Goal: Task Accomplishment & Management: Complete application form

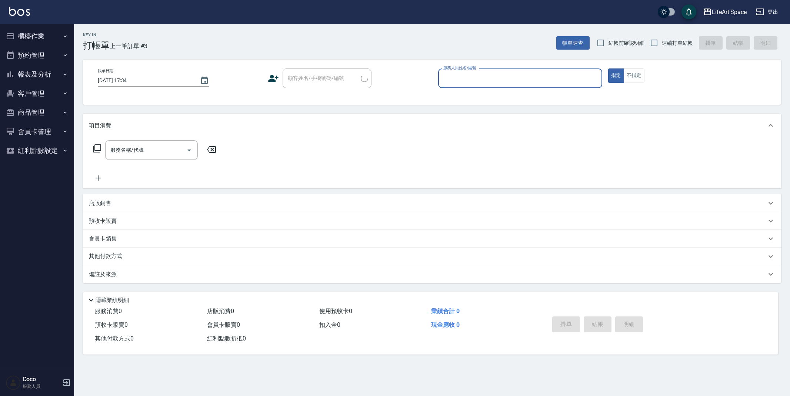
click at [486, 80] on input "服務人員姓名/編號" at bounding box center [519, 78] width 157 height 13
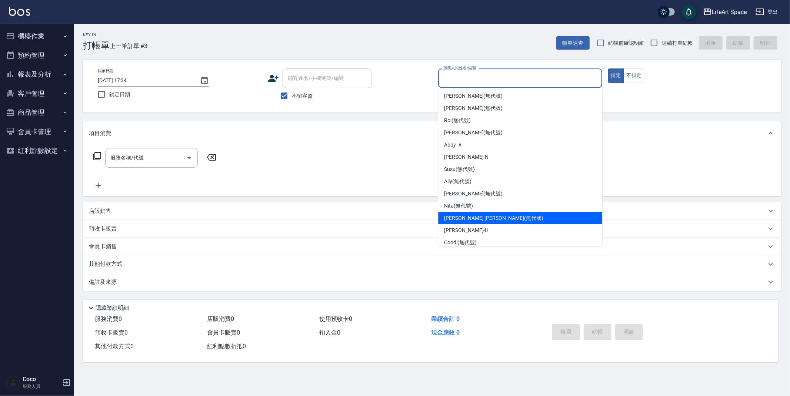
scroll to position [128, 0]
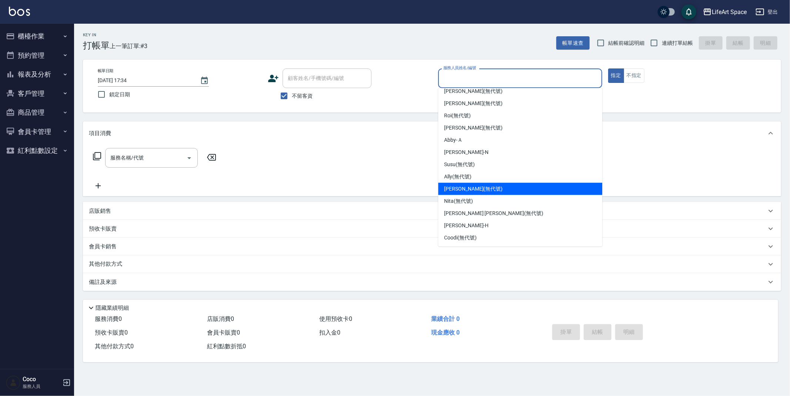
click at [466, 191] on span "Joyce (無代號)" at bounding box center [473, 189] width 59 height 8
type input "Joyce(無代號)"
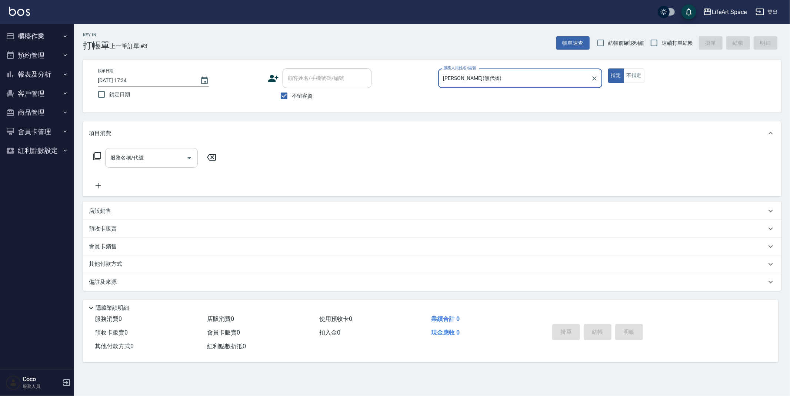
click at [146, 154] on input "服務名稱/代號" at bounding box center [146, 157] width 75 height 13
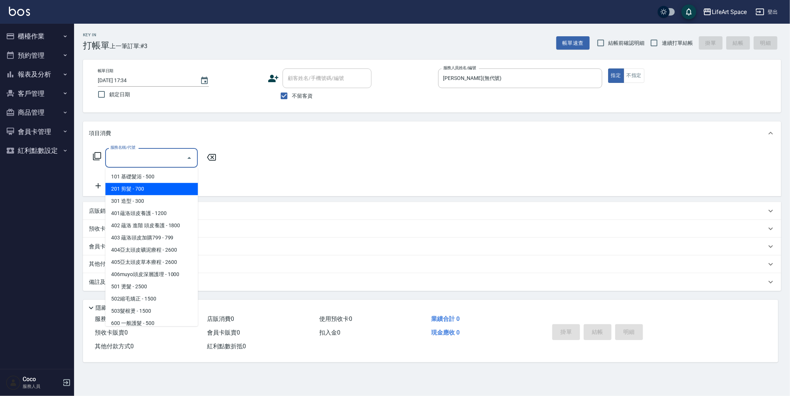
click at [154, 190] on span "201 剪髮 - 700" at bounding box center [151, 189] width 93 height 12
type input "201 剪髮(201)"
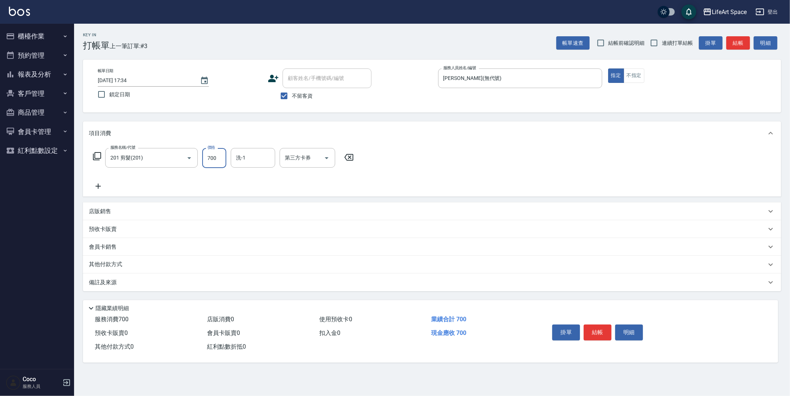
click at [217, 160] on input "700" at bounding box center [214, 158] width 24 height 20
type input "900"
click at [239, 160] on input "洗-1" at bounding box center [253, 157] width 38 height 13
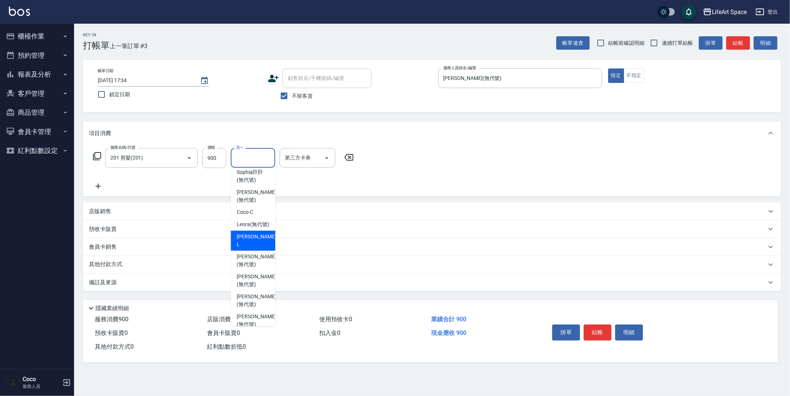
scroll to position [229, 0]
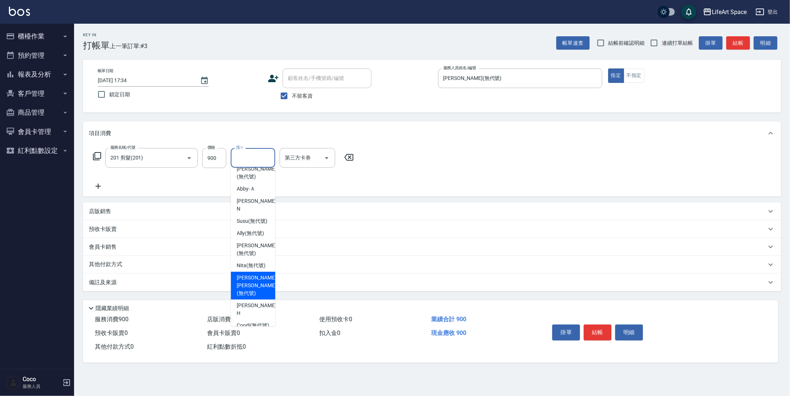
click at [255, 276] on span "Nick wu (無代號)" at bounding box center [256, 285] width 39 height 23
type input "Nick wu(無代號)"
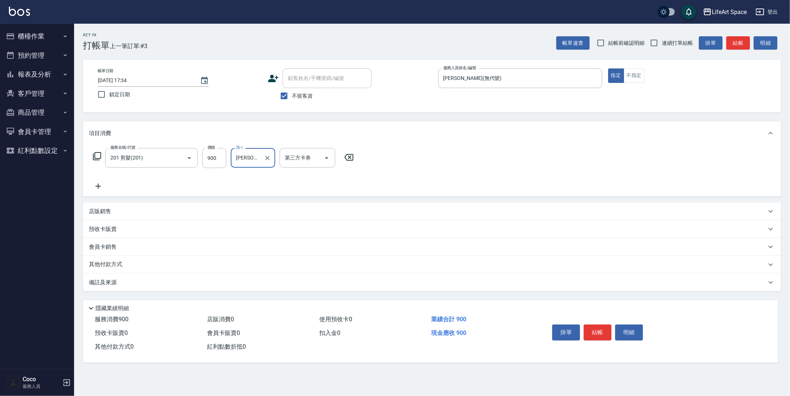
click at [589, 331] on button "結帳" at bounding box center [598, 333] width 28 height 16
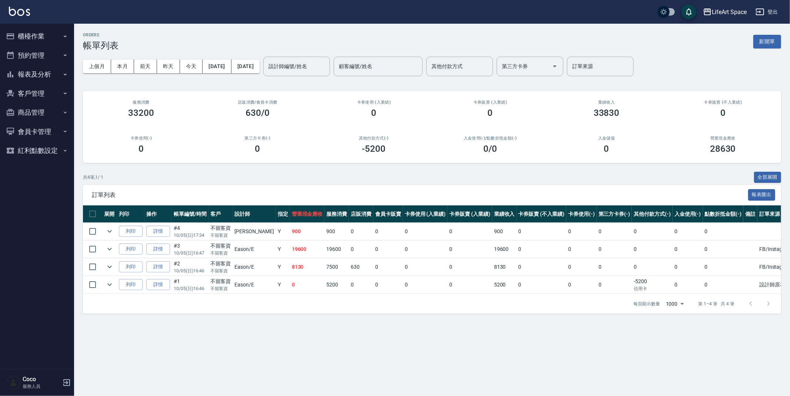
click at [30, 35] on button "櫃檯作業" at bounding box center [37, 36] width 68 height 19
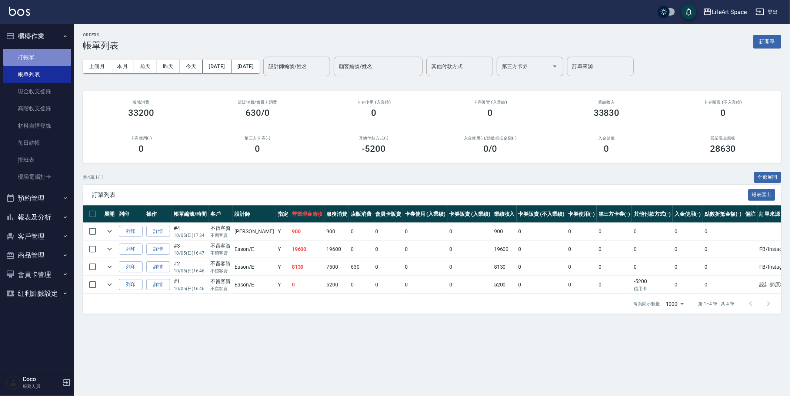
click at [30, 52] on link "打帳單" at bounding box center [37, 57] width 68 height 17
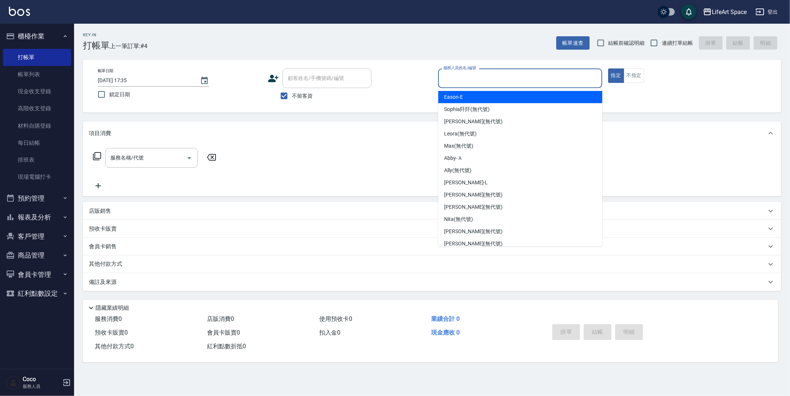
click at [466, 82] on input "服務人員姓名/編號" at bounding box center [519, 78] width 157 height 13
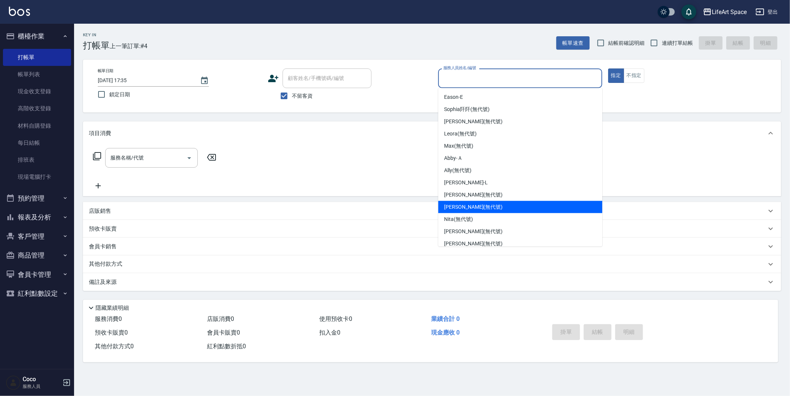
click at [489, 210] on div "Joyce (無代號)" at bounding box center [520, 207] width 164 height 12
type input "Joyce(無代號)"
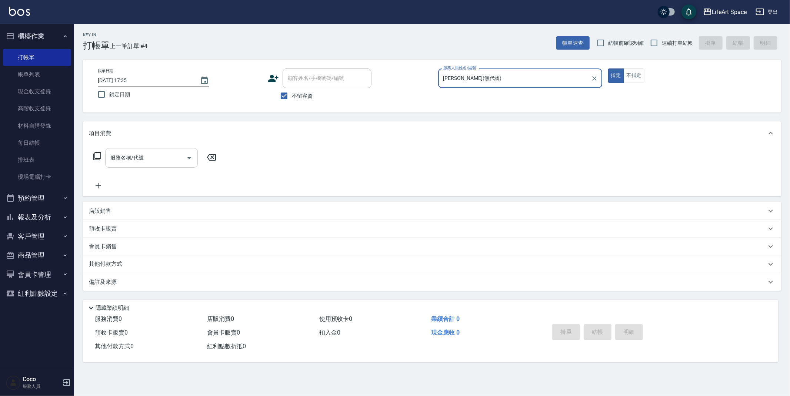
click at [124, 161] on input "服務名稱/代號" at bounding box center [146, 157] width 75 height 13
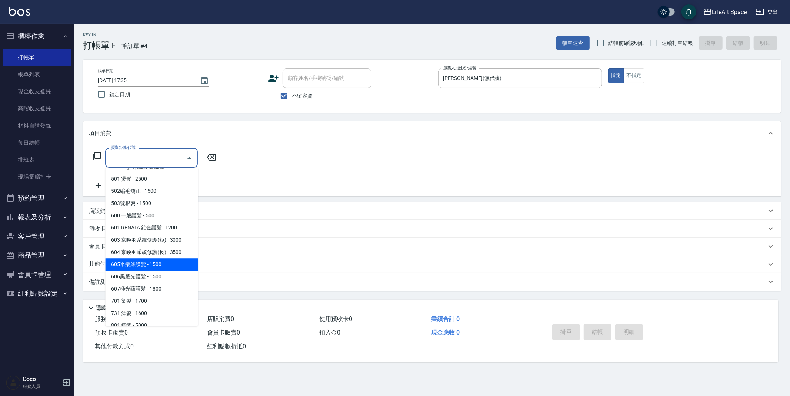
scroll to position [116, 0]
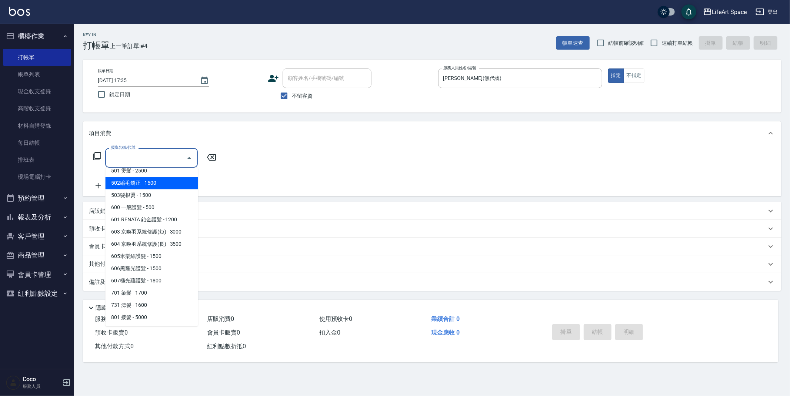
click at [170, 183] on span "502縮毛矯正 - 1500" at bounding box center [151, 183] width 93 height 12
type input "502縮毛矯正 (502)"
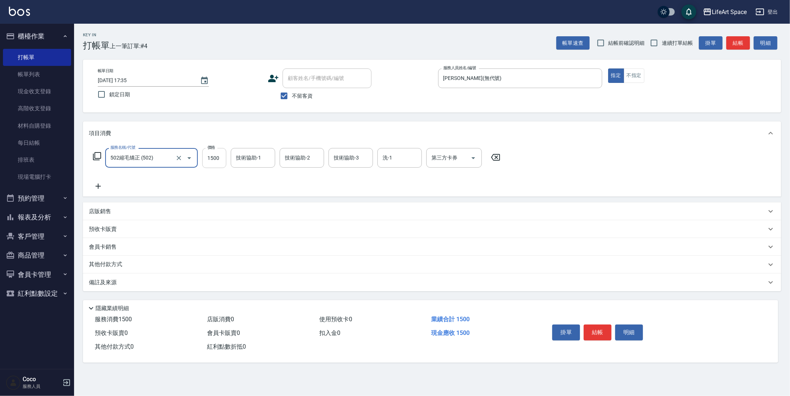
click at [219, 159] on input "1500" at bounding box center [214, 158] width 24 height 20
type input "3900"
click at [263, 157] on input "技術協助-1" at bounding box center [253, 157] width 38 height 13
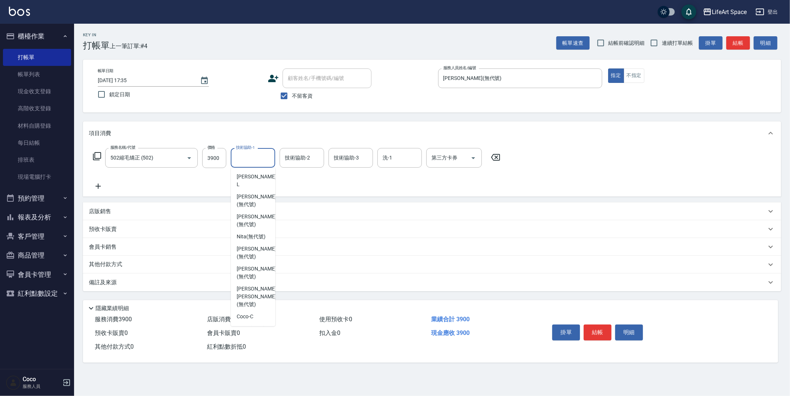
scroll to position [150, 0]
drag, startPoint x: 253, startPoint y: 240, endPoint x: 276, endPoint y: 193, distance: 51.8
click at [257, 229] on ul "Eason -E Sophia阡阡 (無代號) Ivan (無代號) Leora (無代號) Max (無代號) Abby -Ａ Ally (無代號) Lan…" at bounding box center [253, 247] width 44 height 159
drag, startPoint x: 250, startPoint y: 238, endPoint x: 292, endPoint y: 176, distance: 74.4
click at [251, 236] on div "Nick wu (無代號)" at bounding box center [253, 248] width 44 height 28
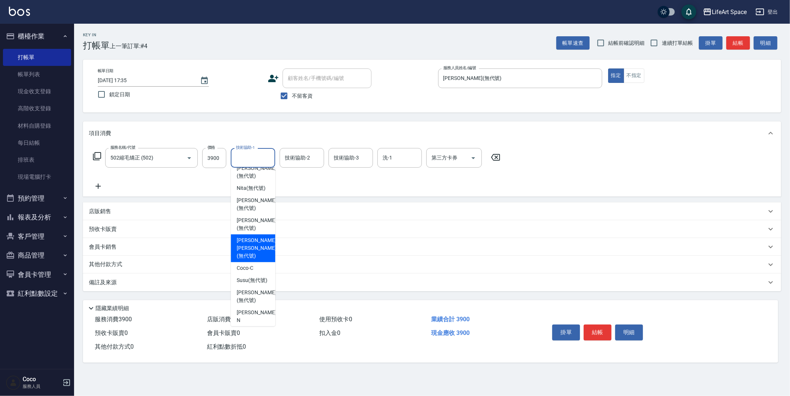
type input "Nick wu(無代號)"
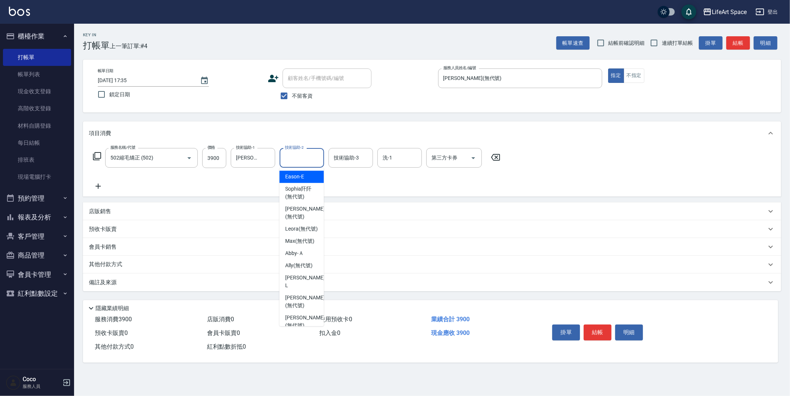
click at [297, 159] on input "技術協助-2" at bounding box center [302, 157] width 38 height 13
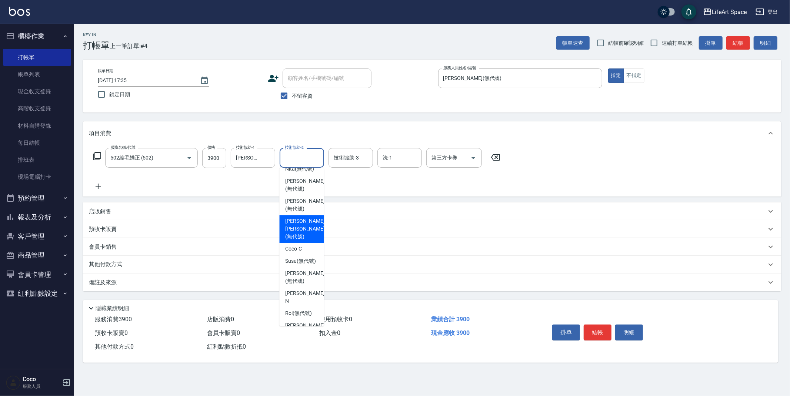
click at [304, 221] on span "Nick wu (無代號)" at bounding box center [304, 228] width 39 height 23
type input "Nick wu(無代號)"
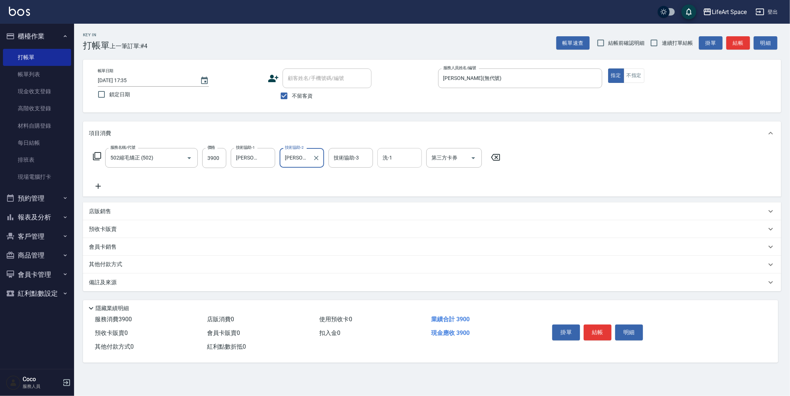
click at [397, 160] on input "洗-1" at bounding box center [400, 157] width 38 height 13
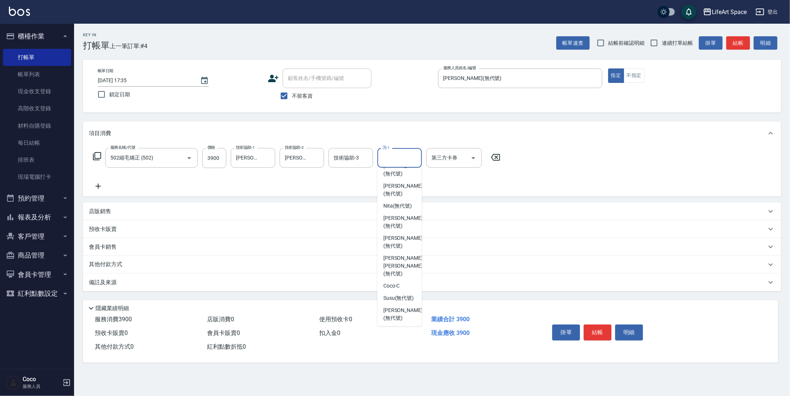
scroll to position [170, 0]
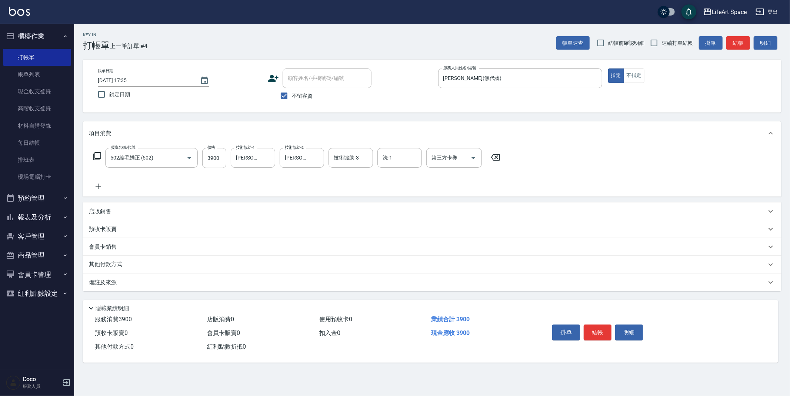
click at [304, 184] on div "服務名稱/代號 502縮毛矯正 (502) 服務名稱/代號 價格 3900 價格 技術協助-1 Nick wu(無代號) 技術協助-1 技術協助-2 Nick…" at bounding box center [297, 169] width 416 height 43
click at [593, 333] on button "結帳" at bounding box center [598, 333] width 28 height 16
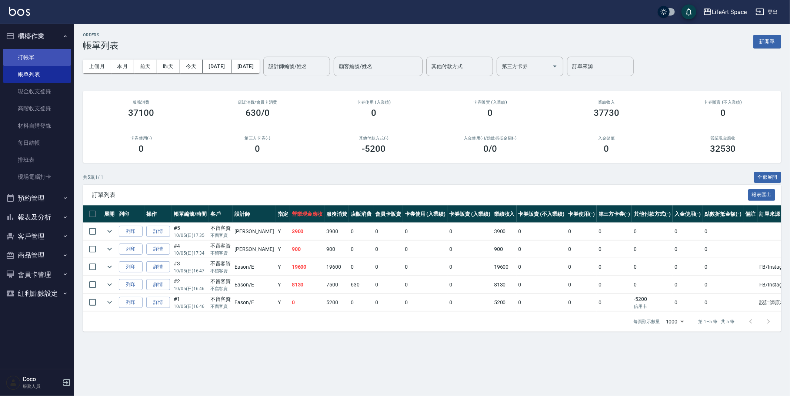
click at [48, 54] on link "打帳單" at bounding box center [37, 57] width 68 height 17
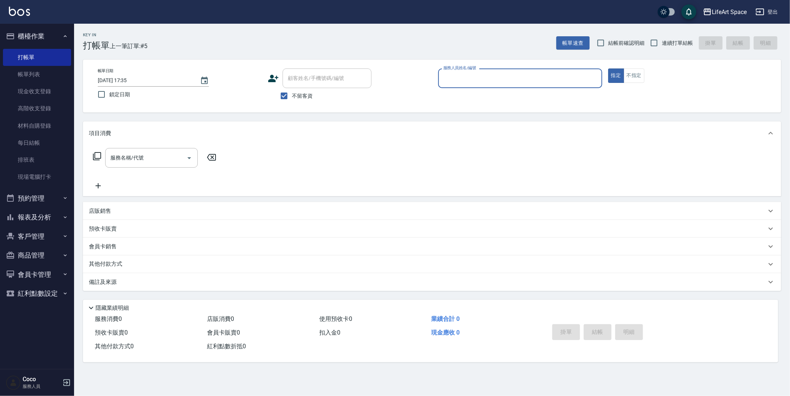
click at [492, 80] on input "服務人員姓名/編號" at bounding box center [519, 78] width 157 height 13
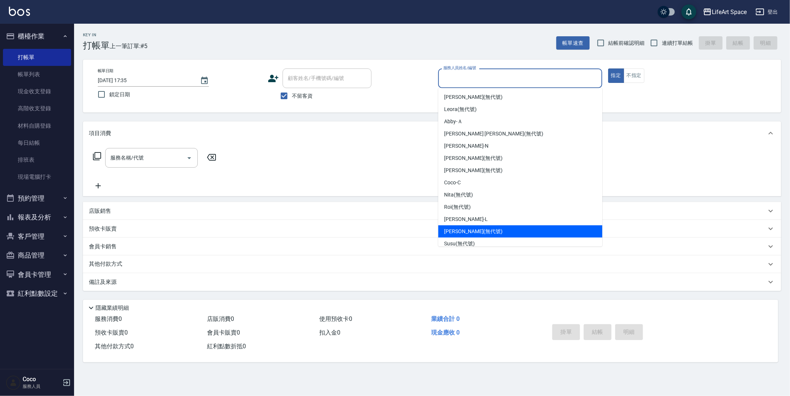
drag, startPoint x: 484, startPoint y: 231, endPoint x: 584, endPoint y: 172, distance: 116.0
click at [484, 231] on div "Joyce (無代號)" at bounding box center [520, 232] width 164 height 12
type input "Joyce(無代號)"
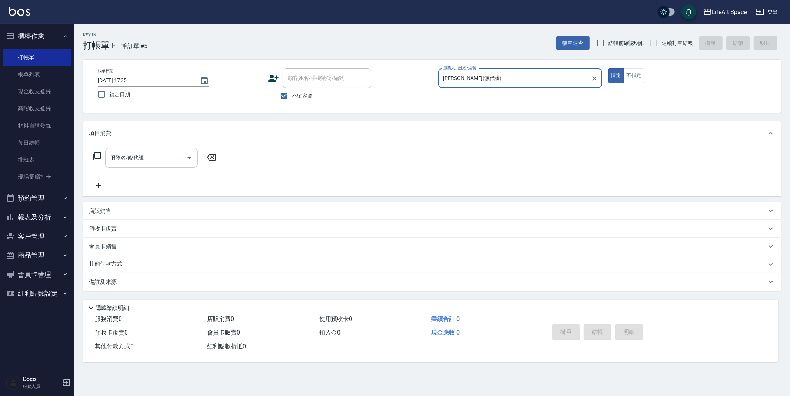
click at [142, 159] on input "服務名稱/代號" at bounding box center [146, 157] width 75 height 13
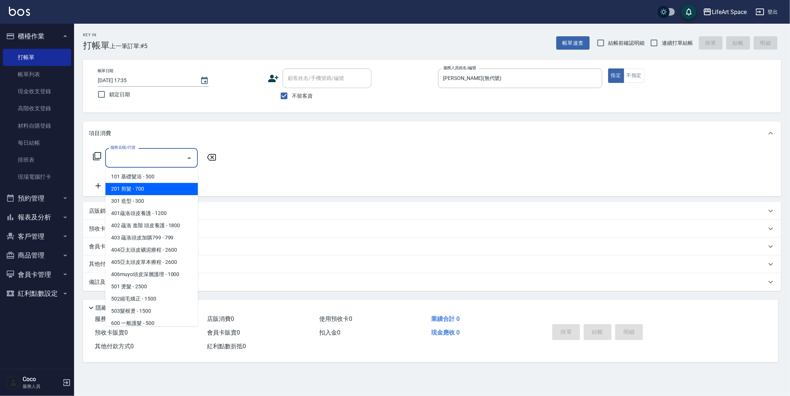
click at [153, 187] on span "201 剪髮 - 700" at bounding box center [151, 189] width 93 height 12
type input "201 剪髮(201)"
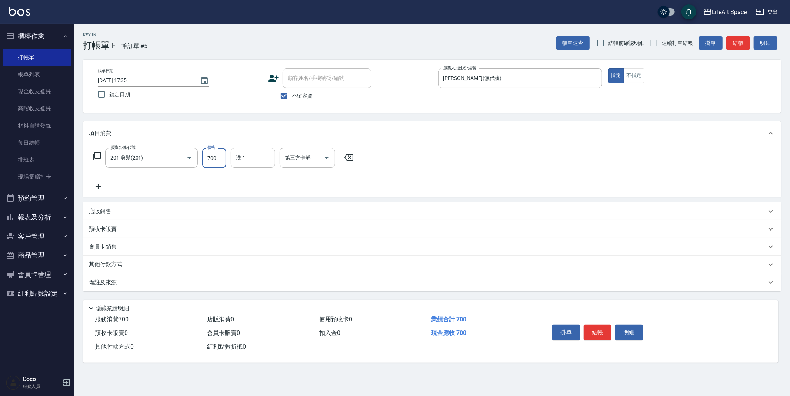
click at [220, 159] on input "700" at bounding box center [214, 158] width 24 height 20
type input "500"
click at [242, 160] on input "洗-1" at bounding box center [253, 157] width 38 height 13
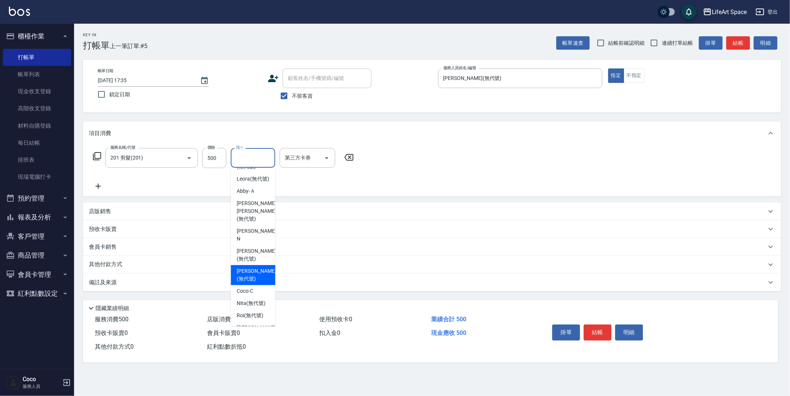
scroll to position [17, 0]
click at [254, 217] on span "Nick wu (無代號)" at bounding box center [256, 211] width 39 height 23
type input "Nick wu(無代號)"
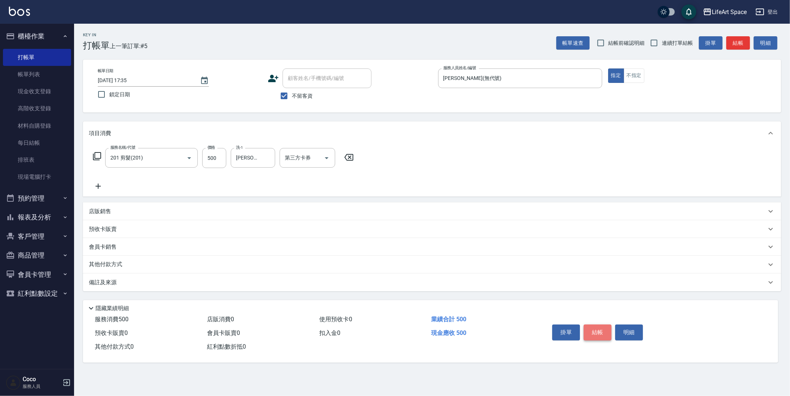
click at [599, 334] on button "結帳" at bounding box center [598, 333] width 28 height 16
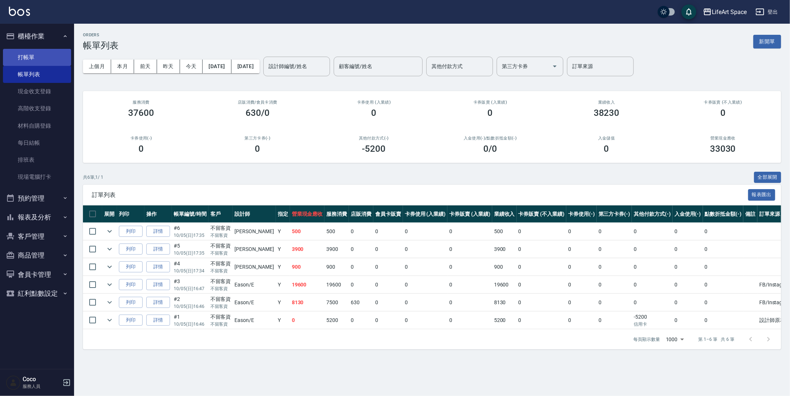
click at [49, 60] on link "打帳單" at bounding box center [37, 57] width 68 height 17
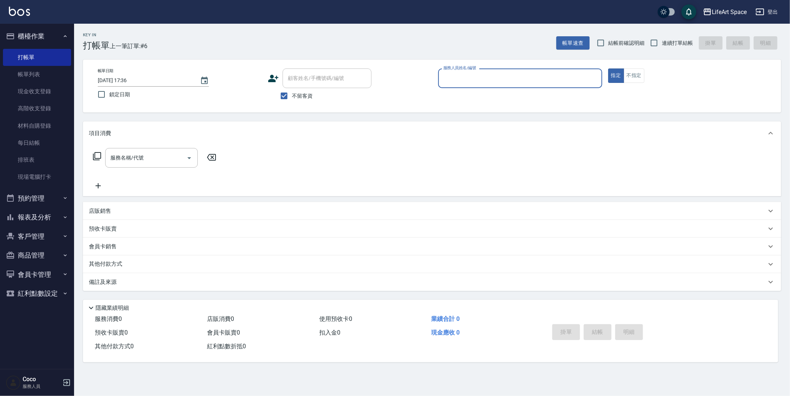
click at [481, 78] on input "服務人員姓名/編號" at bounding box center [519, 78] width 157 height 13
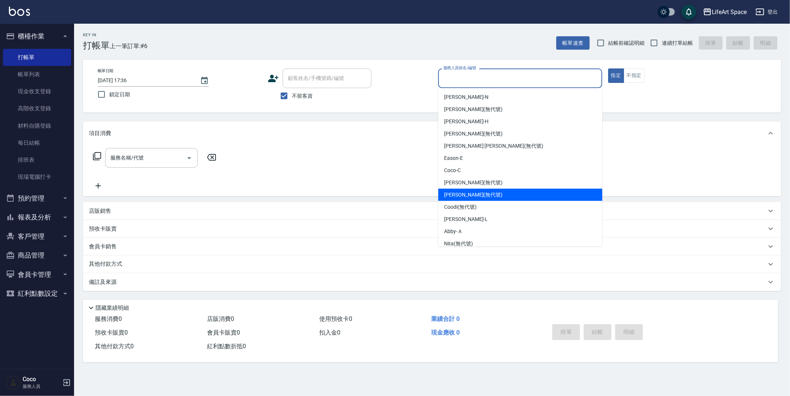
click at [457, 192] on span "Joyce (無代號)" at bounding box center [473, 195] width 59 height 8
type input "Joyce(無代號)"
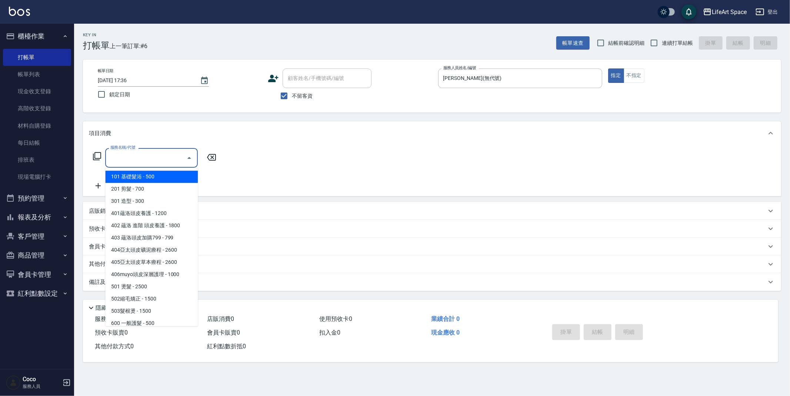
click at [134, 154] on div "服務名稱/代號 服務名稱/代號" at bounding box center [151, 158] width 93 height 20
drag, startPoint x: 153, startPoint y: 189, endPoint x: 203, endPoint y: 176, distance: 51.7
click at [153, 189] on span "201 剪髮 - 700" at bounding box center [151, 189] width 93 height 12
type input "201 剪髮(201)"
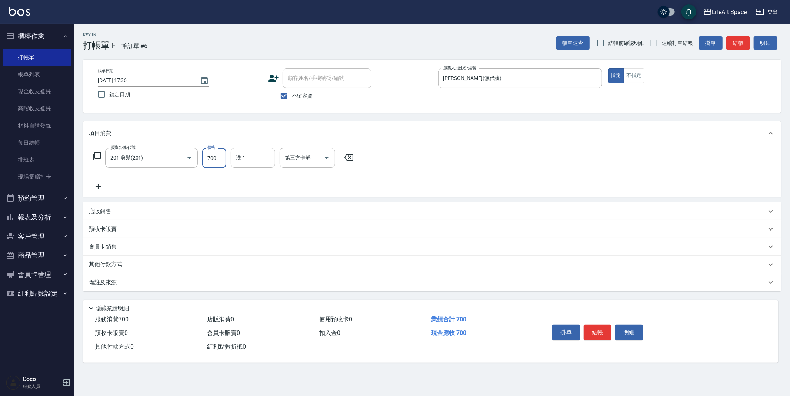
click at [216, 158] on input "700" at bounding box center [214, 158] width 24 height 20
type input "800"
click at [604, 341] on div "掛單 結帳 明細" at bounding box center [597, 333] width 97 height 23
click at [602, 332] on button "結帳" at bounding box center [598, 333] width 28 height 16
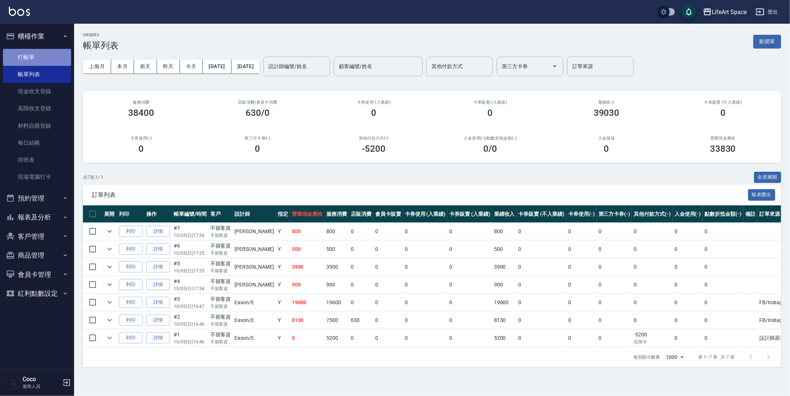
click at [46, 61] on link "打帳單" at bounding box center [37, 57] width 68 height 17
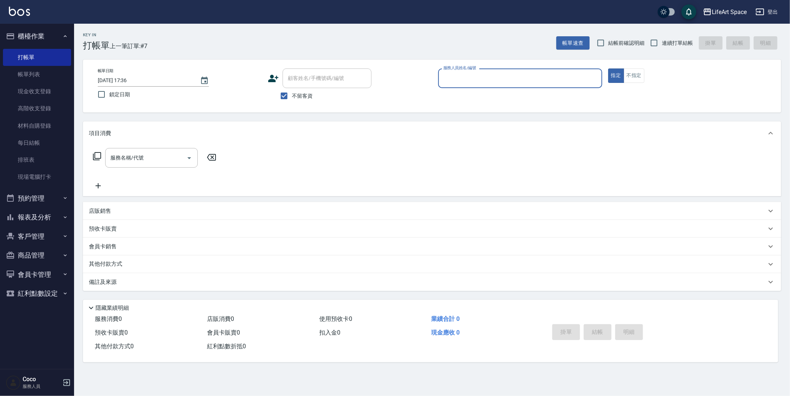
click at [479, 77] on input "服務人員姓名/編號" at bounding box center [519, 78] width 157 height 13
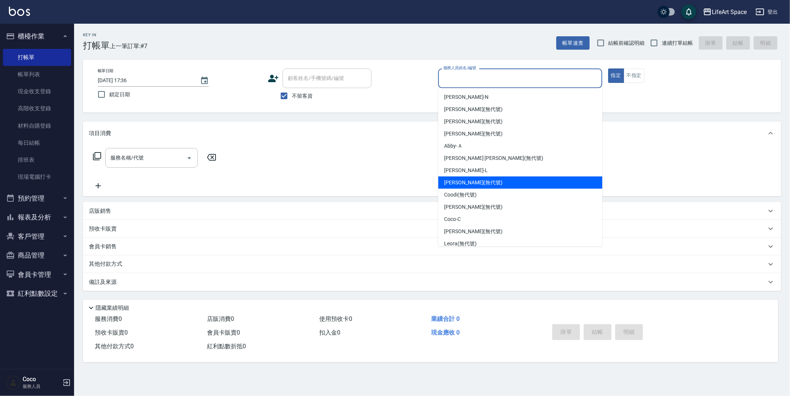
click at [476, 178] on div "Joyce (無代號)" at bounding box center [520, 183] width 164 height 12
type input "Joyce(無代號)"
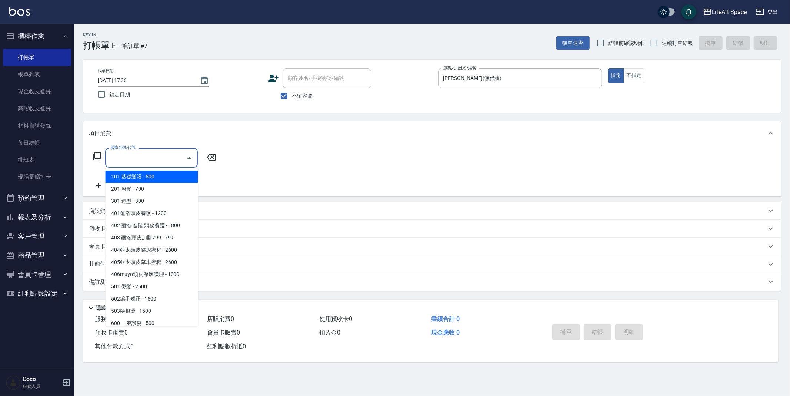
click at [130, 156] on div "服務名稱/代號 服務名稱/代號" at bounding box center [151, 158] width 93 height 20
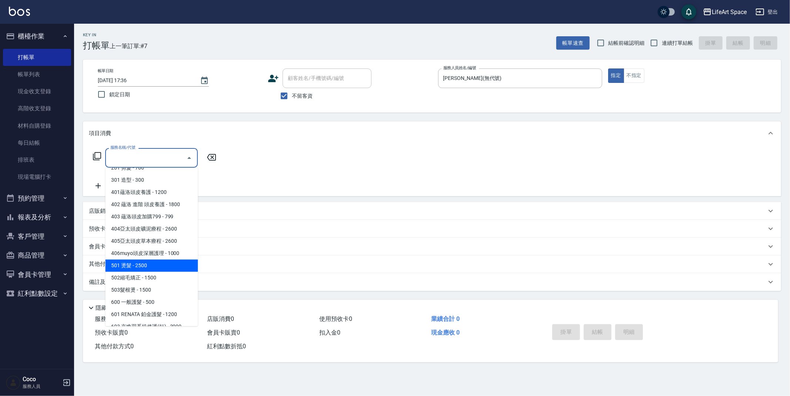
scroll to position [116, 0]
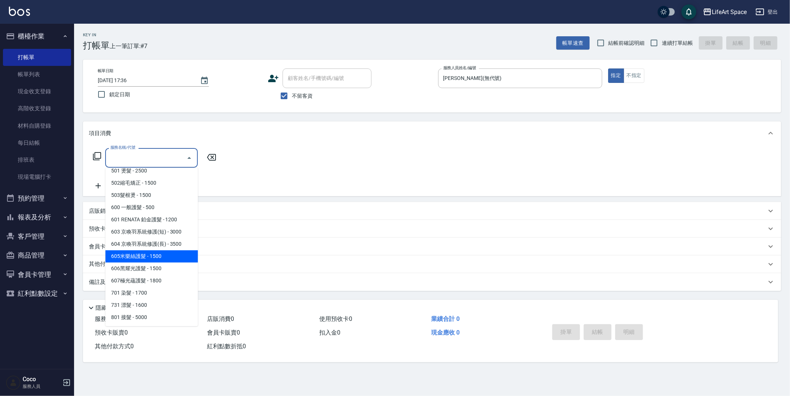
click at [159, 257] on span "605米樂絲護髮 - 1500" at bounding box center [151, 256] width 93 height 12
type input "605米樂絲護髮(605)"
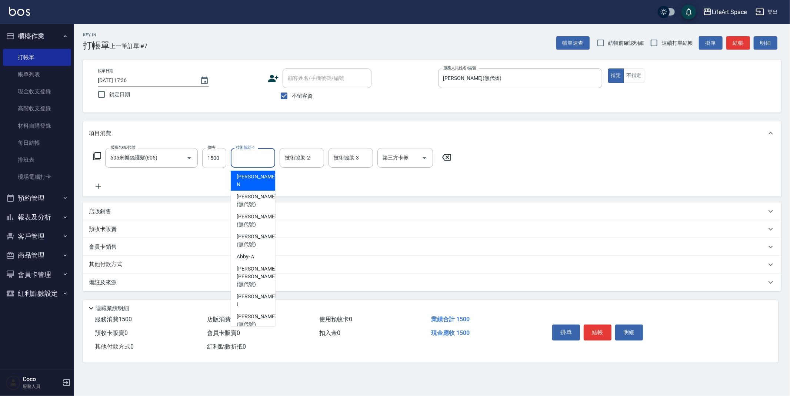
click at [250, 159] on input "技術協助-1" at bounding box center [253, 157] width 38 height 13
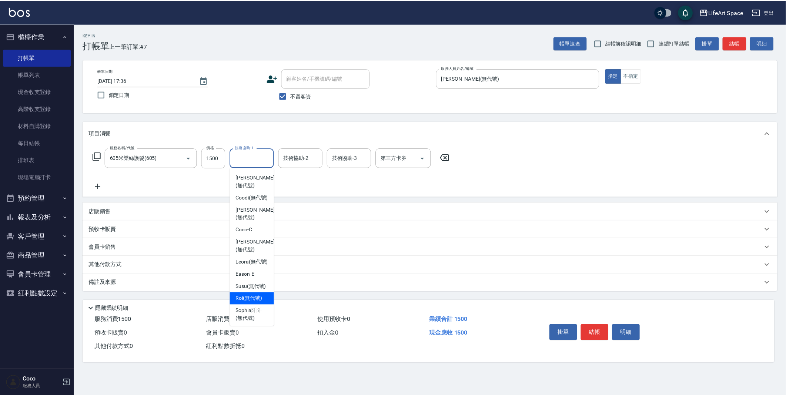
scroll to position [50, 0]
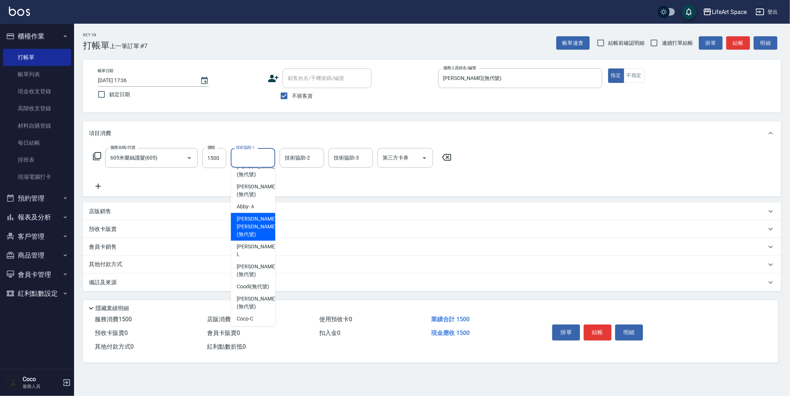
click at [271, 213] on div "Nick wu (無代號)" at bounding box center [253, 227] width 44 height 28
type input "Nick wu(無代號)"
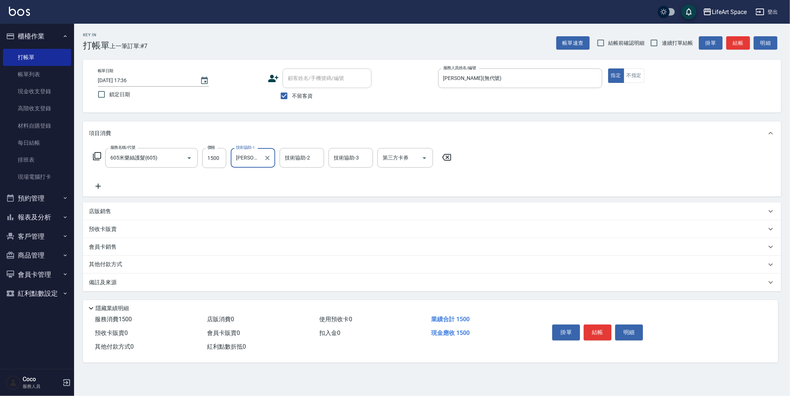
click at [100, 185] on icon at bounding box center [98, 186] width 19 height 9
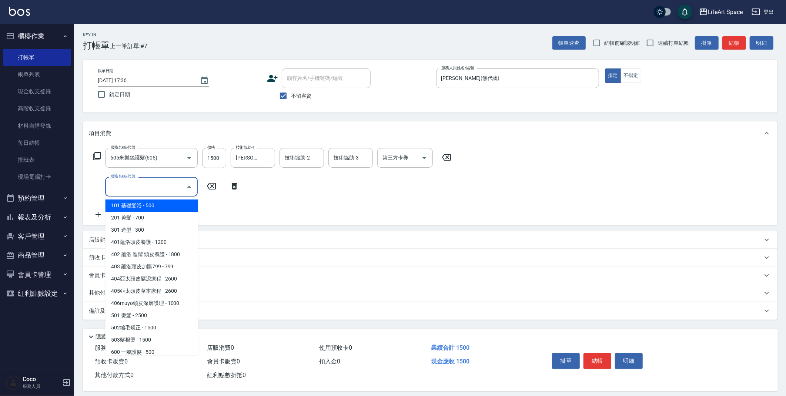
click at [150, 182] on input "服務名稱/代號" at bounding box center [146, 186] width 75 height 13
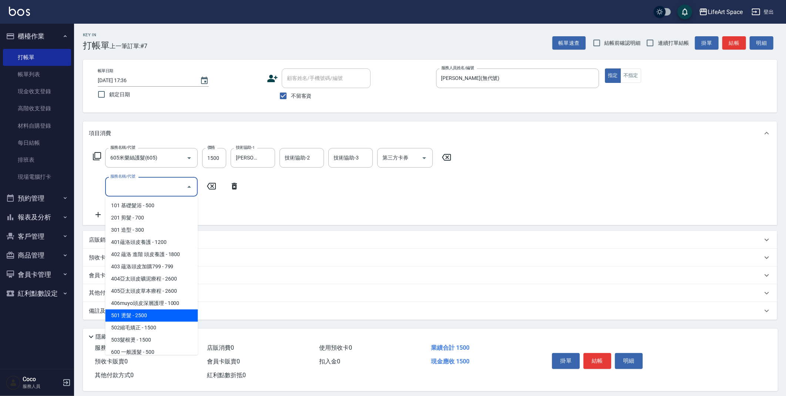
scroll to position [116, 0]
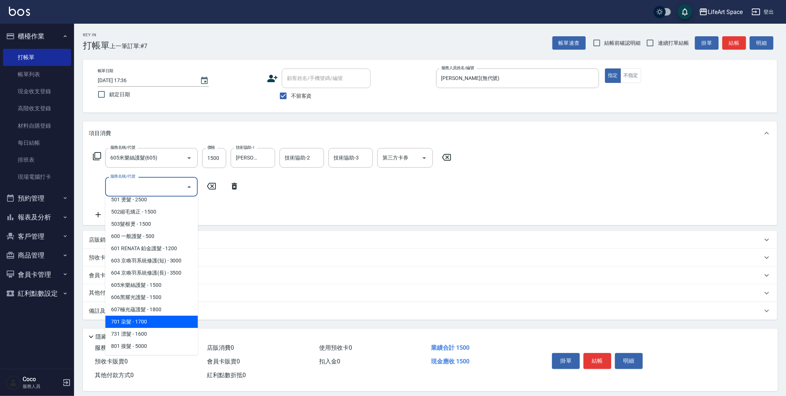
click at [156, 320] on span "701 染髮 - 1700" at bounding box center [151, 322] width 93 height 12
type input "701 染髮(701)"
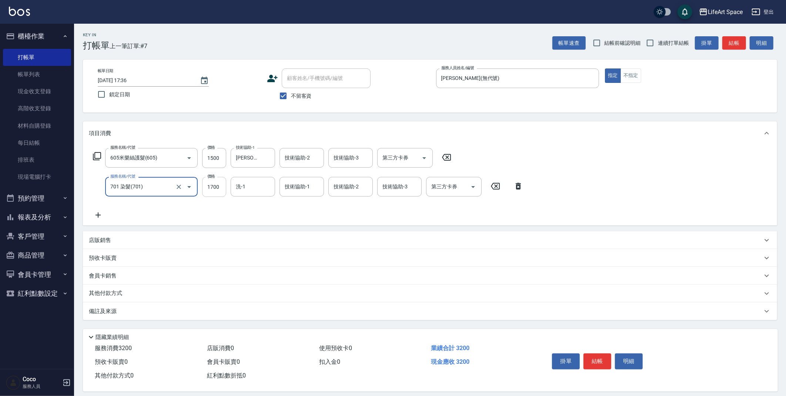
click at [223, 187] on input "1700" at bounding box center [214, 187] width 24 height 20
type input "1850"
click at [284, 187] on input "技術協助-1" at bounding box center [302, 186] width 38 height 13
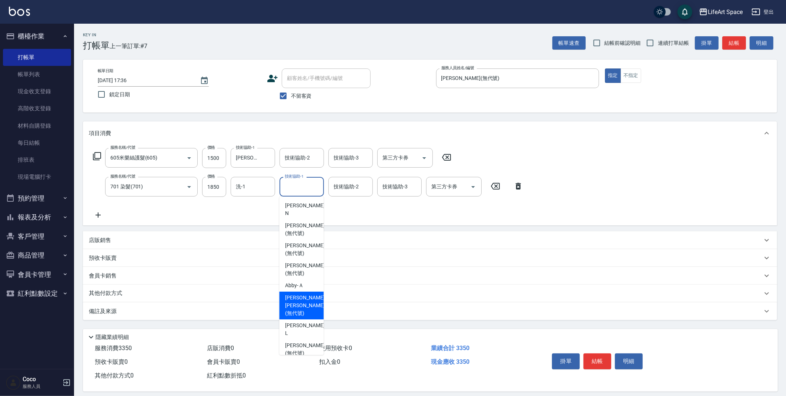
click at [301, 294] on span "Nick wu (無代號)" at bounding box center [304, 305] width 39 height 23
type input "Nick wu(無代號)"
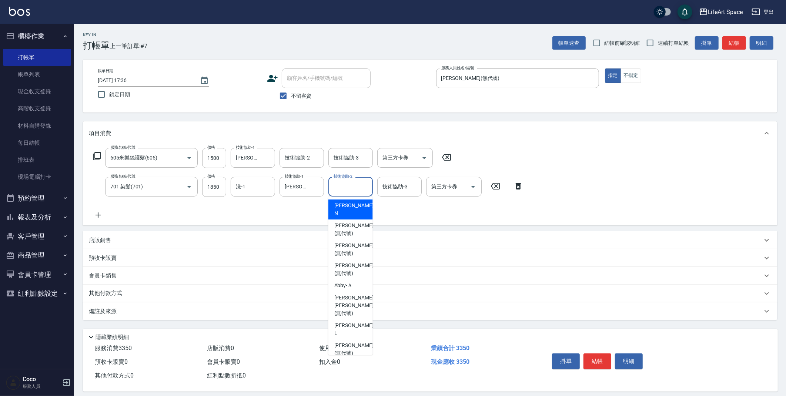
click at [343, 187] on div "技術協助-2 技術協助-2" at bounding box center [351, 187] width 44 height 20
click at [351, 294] on span "Nick wu (無代號)" at bounding box center [353, 305] width 39 height 23
type input "Nick wu(無代號)"
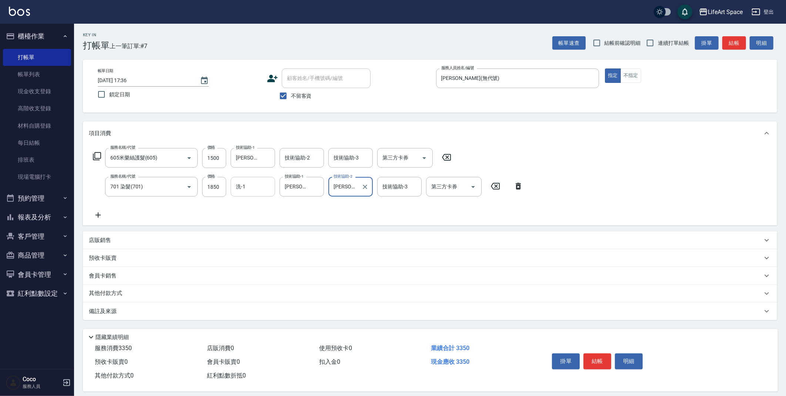
click at [252, 185] on input "洗-1" at bounding box center [253, 186] width 38 height 13
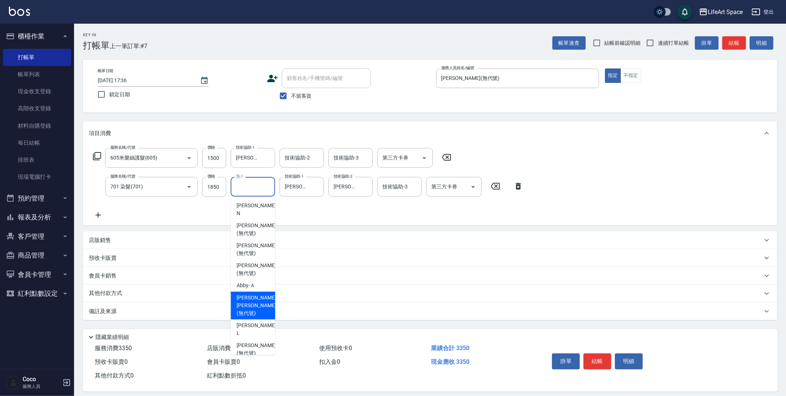
click at [252, 294] on span "Nick wu (無代號)" at bounding box center [256, 305] width 39 height 23
type input "Nick wu(無代號)"
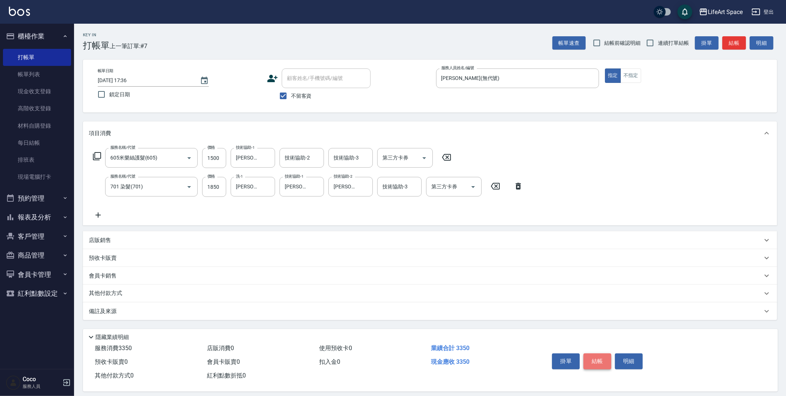
click at [598, 361] on button "結帳" at bounding box center [598, 362] width 28 height 16
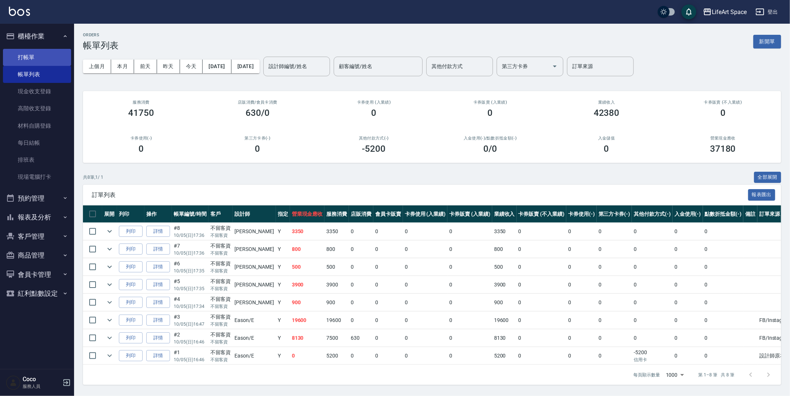
click at [40, 57] on link "打帳單" at bounding box center [37, 57] width 68 height 17
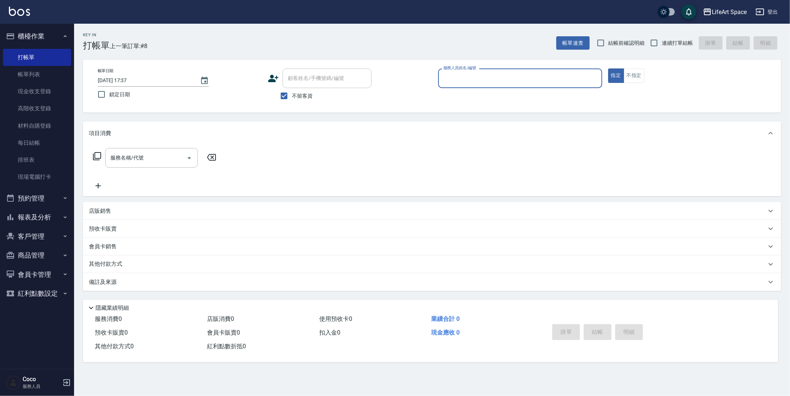
click at [476, 81] on input "服務人員姓名/編號" at bounding box center [519, 78] width 157 height 13
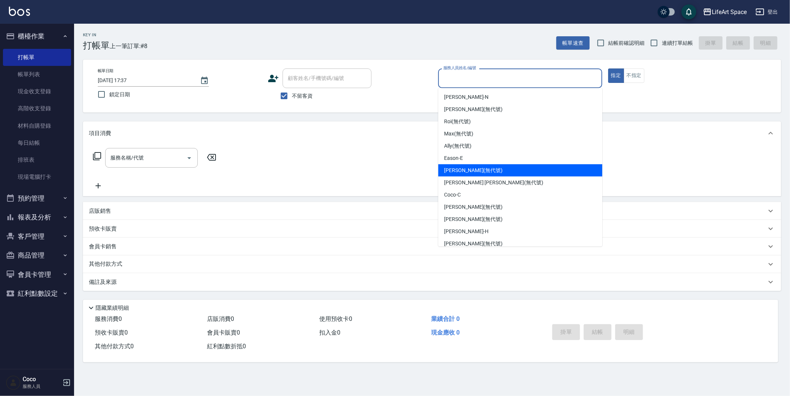
click at [478, 171] on div "Joyce (無代號)" at bounding box center [520, 170] width 164 height 12
type input "Joyce(無代號)"
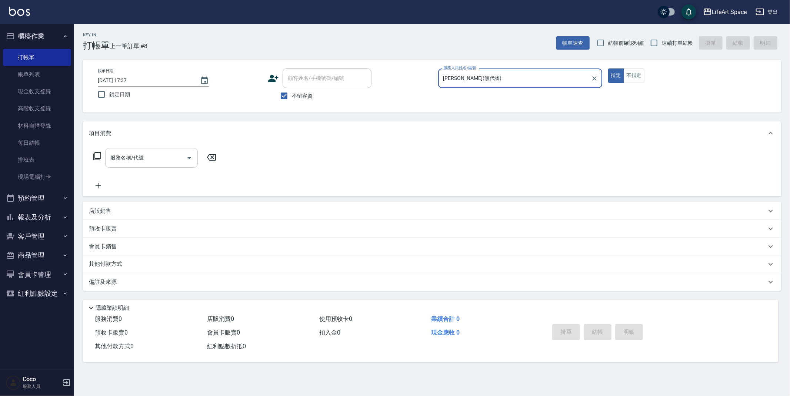
click at [161, 163] on input "服務名稱/代號" at bounding box center [146, 157] width 75 height 13
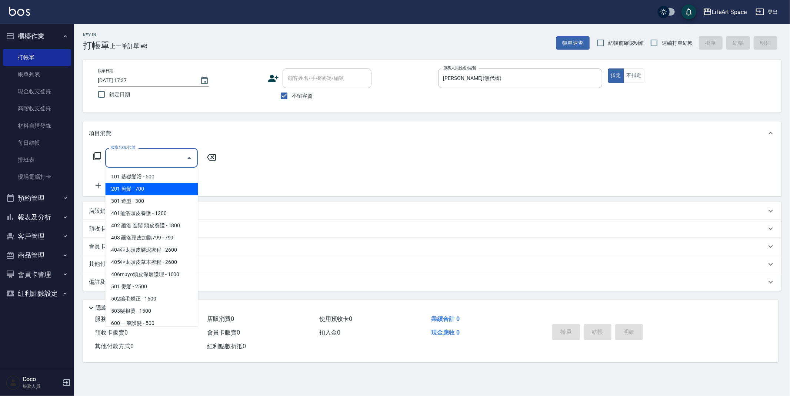
click at [166, 187] on span "201 剪髮 - 700" at bounding box center [151, 189] width 93 height 12
type input "201 剪髮(201)"
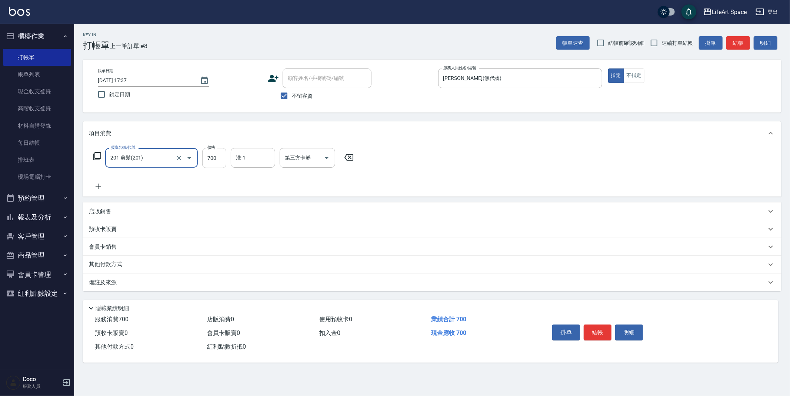
click at [218, 160] on input "700" at bounding box center [214, 158] width 24 height 20
type input "900"
click at [594, 333] on button "結帳" at bounding box center [598, 333] width 28 height 16
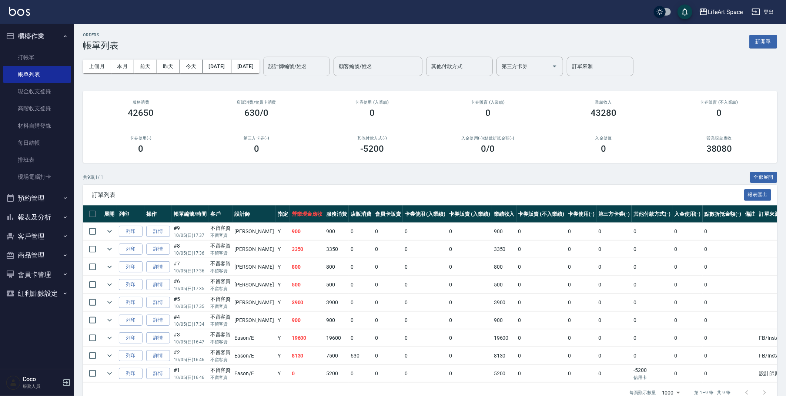
click at [327, 67] on input "設計師編號/姓名" at bounding box center [297, 66] width 60 height 13
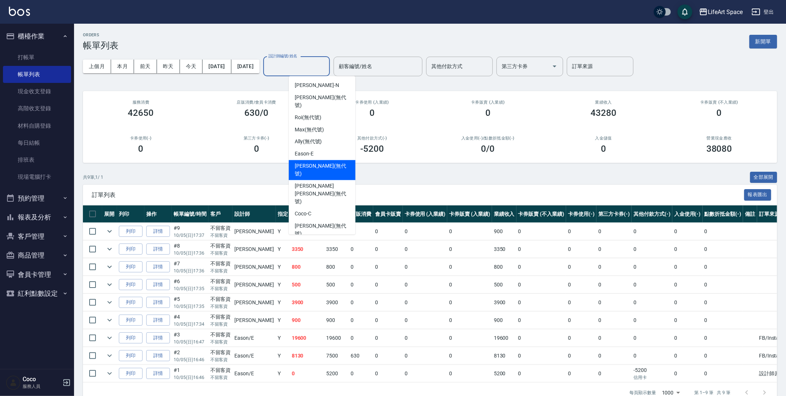
click at [323, 163] on span "Joyce (無代號)" at bounding box center [322, 171] width 55 height 16
type input "Joyce(無代號)"
